Goal: Information Seeking & Learning: Learn about a topic

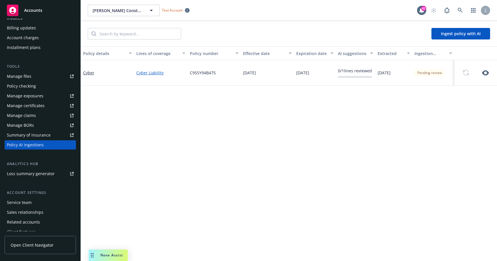
scroll to position [134, 0]
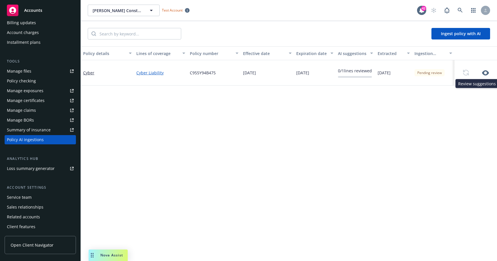
click at [483, 72] on icon "button" at bounding box center [485, 72] width 7 height 5
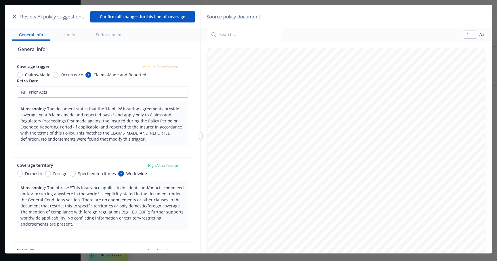
scroll to position [63, 0]
drag, startPoint x: 143, startPoint y: 65, endPoint x: 186, endPoint y: 69, distance: 42.8
click at [186, 69] on div "Coverage trigger Medium AI confidence Claims-Made Occurrence Claims-Made and Re…" at bounding box center [103, 69] width 172 height 14
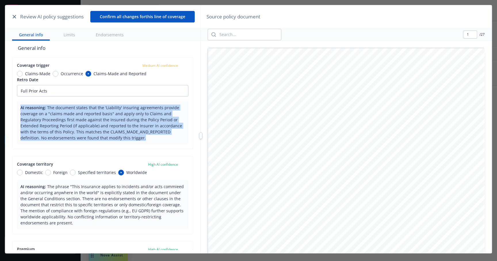
drag, startPoint x: 20, startPoint y: 107, endPoint x: 145, endPoint y: 140, distance: 129.6
click at [145, 140] on div "AI reasoning: The document states that the 'Liability' insuring agreements prov…" at bounding box center [103, 122] width 172 height 43
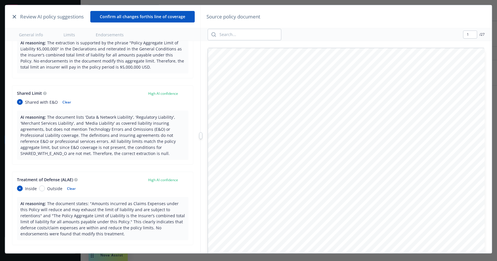
scroll to position [426, 0]
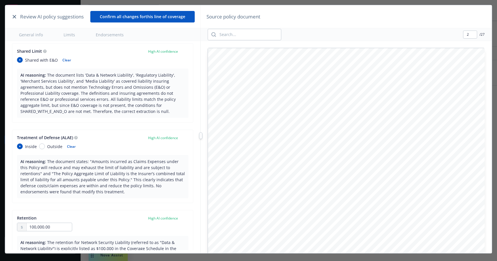
type input "1"
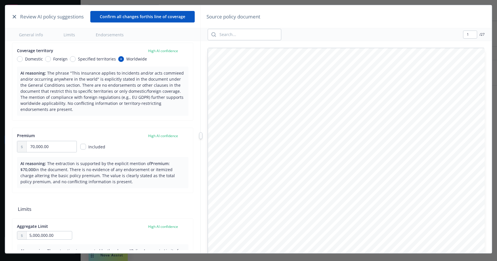
scroll to position [161, 0]
